Goal: Register for event/course

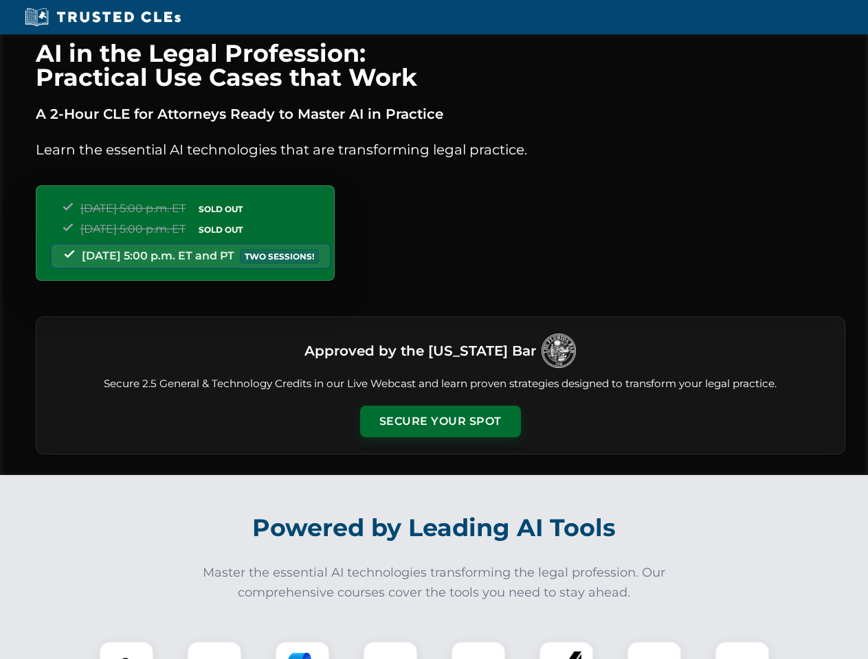
click at [440, 422] on button "Secure Your Spot" at bounding box center [440, 422] width 161 height 32
click at [126, 651] on img at bounding box center [126, 669] width 40 height 40
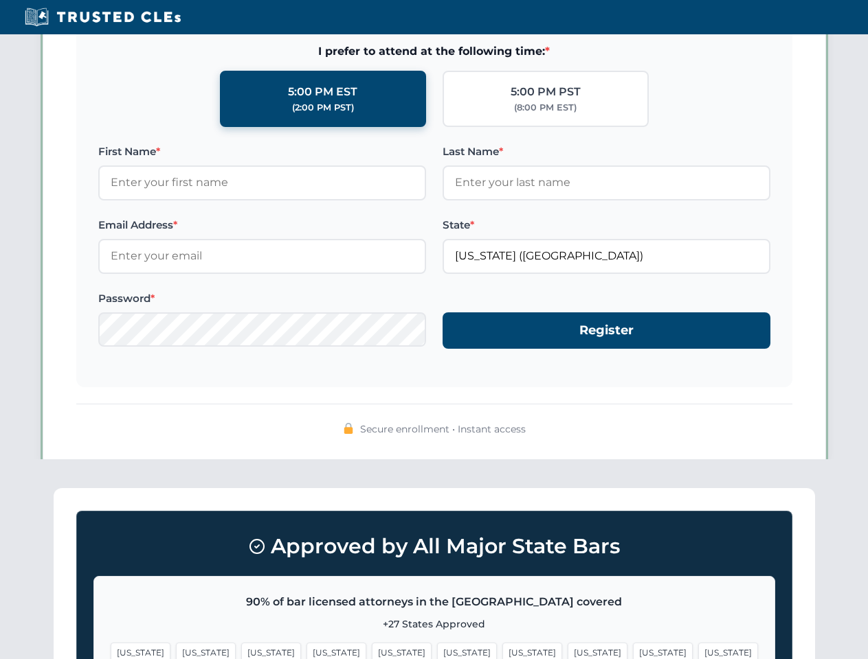
click at [502, 651] on span "[US_STATE]" at bounding box center [532, 653] width 60 height 20
click at [633, 651] on span "[US_STATE]" at bounding box center [663, 653] width 60 height 20
